Goal: Information Seeking & Learning: Learn about a topic

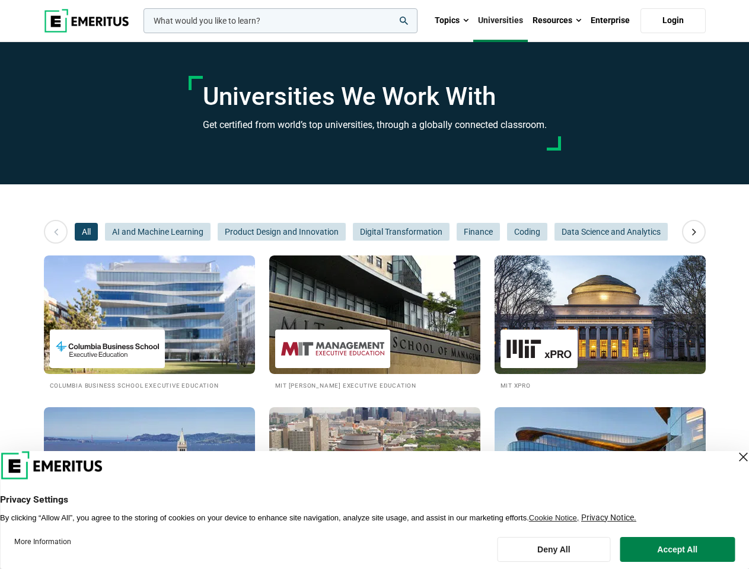
click at [280, 21] on input "woocommerce-product-search-field-0" at bounding box center [280, 20] width 274 height 25
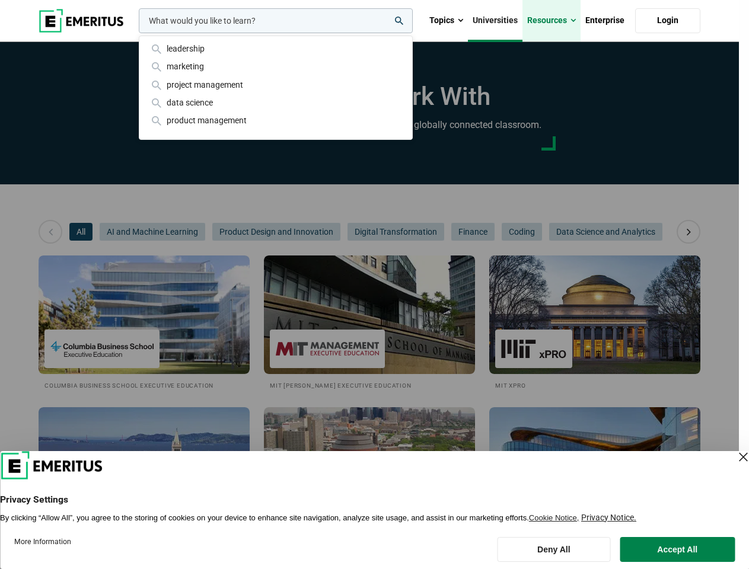
click at [557, 21] on link "Resources" at bounding box center [551, 21] width 58 height 42
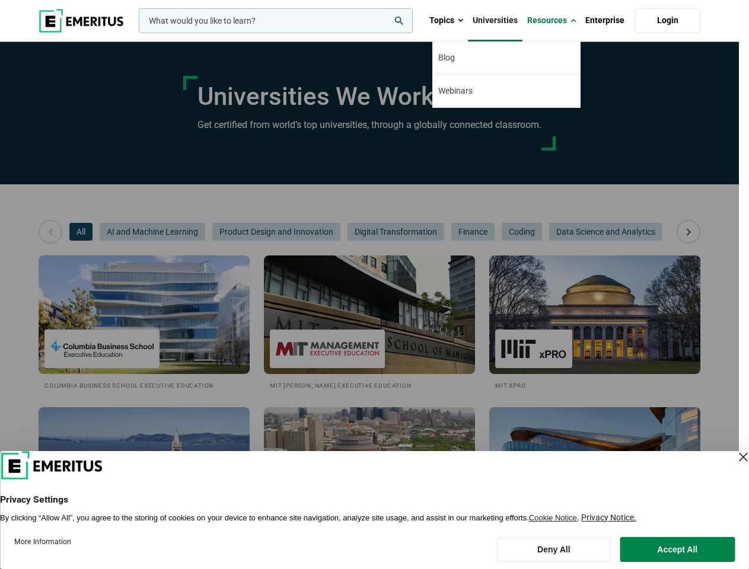
click at [136, 33] on div "leadership marketing project management data science product management" at bounding box center [274, 20] width 276 height 25
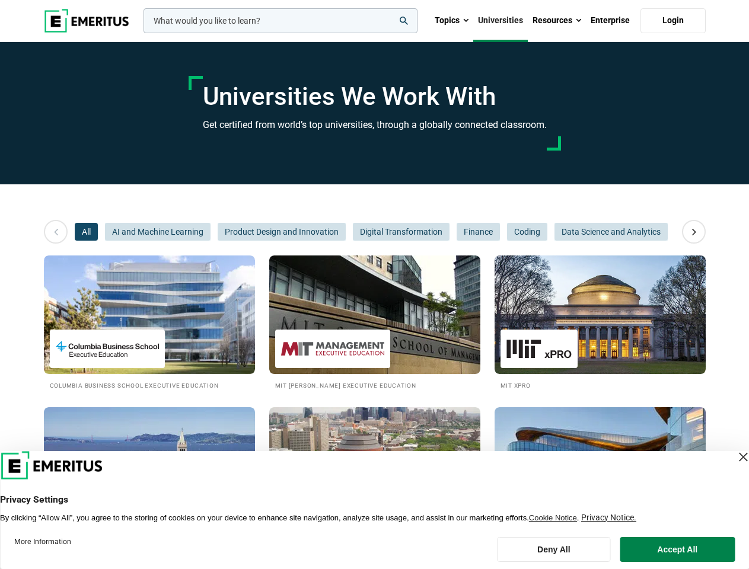
click at [694, 232] on icon at bounding box center [694, 231] width 21 height 21
click at [86, 232] on span "All" at bounding box center [86, 232] width 23 height 18
click at [158, 232] on span "AI and Machine Learning" at bounding box center [158, 232] width 106 height 18
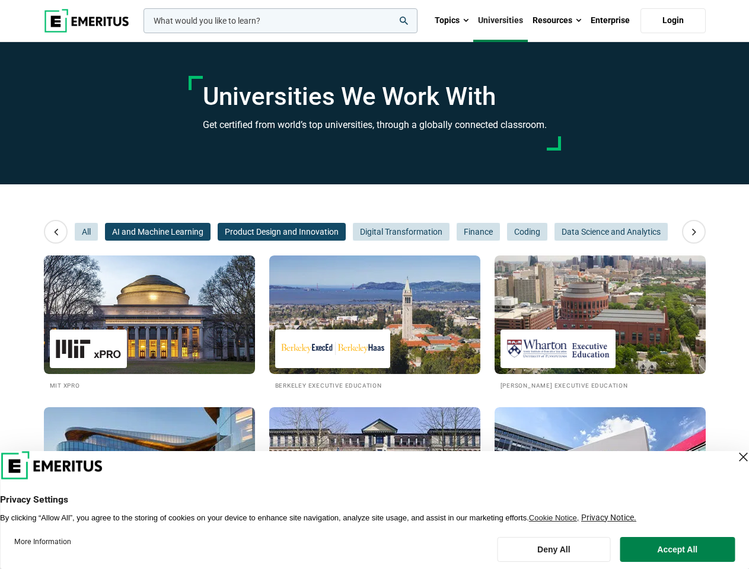
click at [282, 232] on span "Product Design and Innovation" at bounding box center [282, 232] width 128 height 18
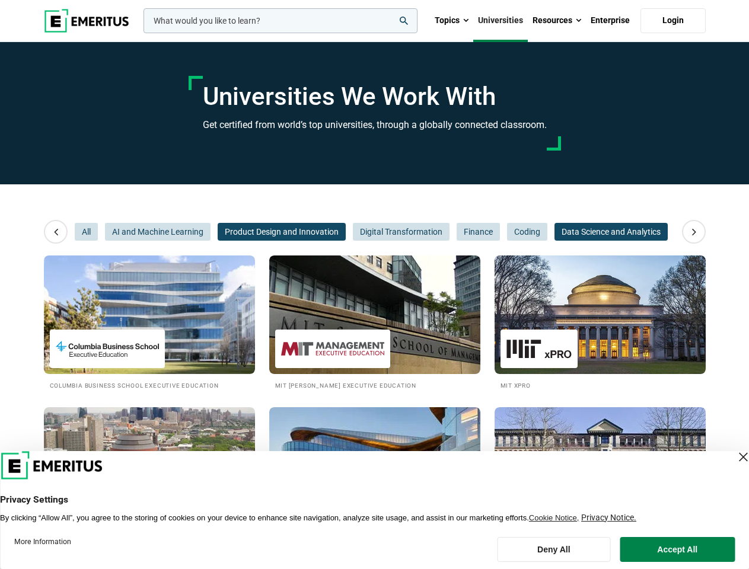
click at [554, 232] on span "Data Science and Analytics" at bounding box center [610, 232] width 113 height 18
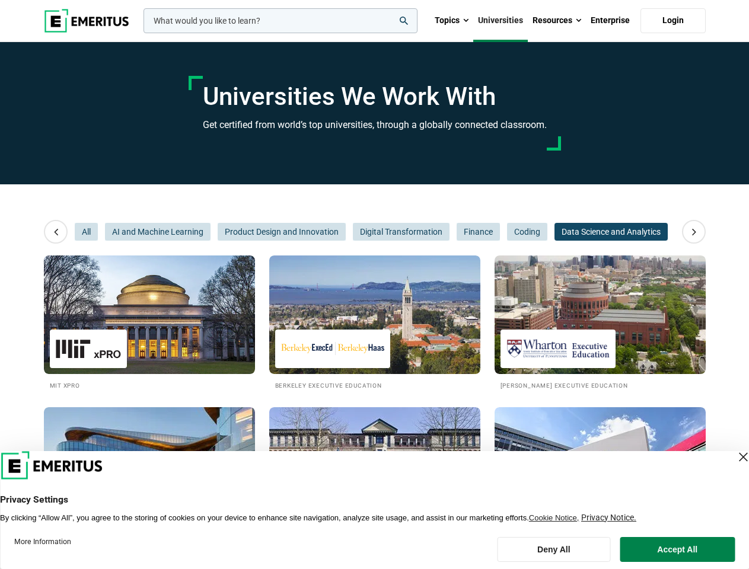
click at [554, 232] on span "Data Science and Analytics" at bounding box center [610, 232] width 113 height 18
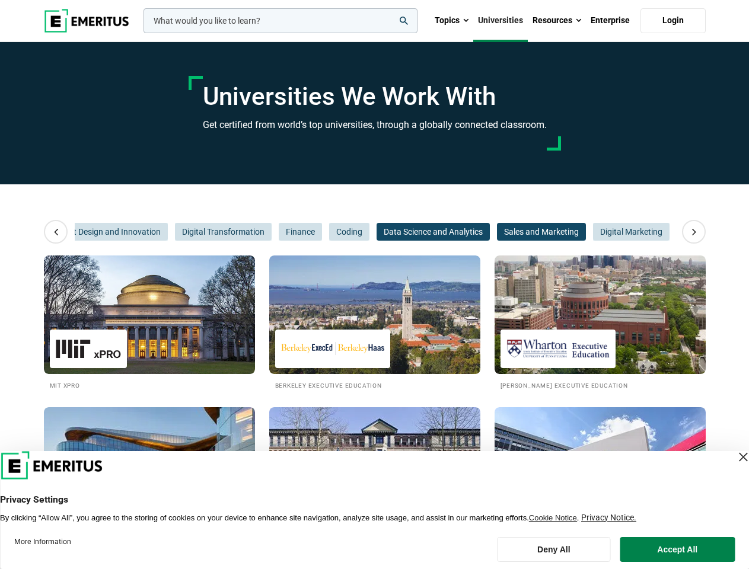
click at [527, 232] on span "Sales and Marketing" at bounding box center [541, 232] width 89 height 18
